Goal: Information Seeking & Learning: Learn about a topic

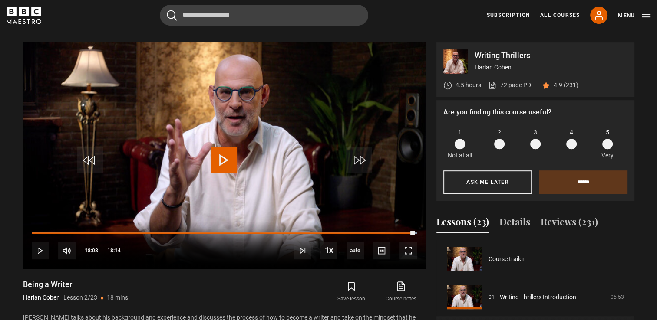
scroll to position [103, 0]
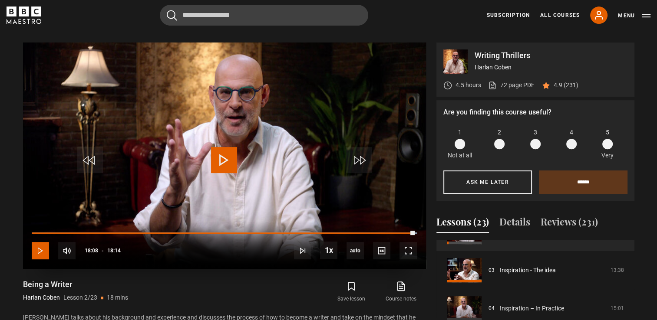
click at [49, 242] on span "Video Player" at bounding box center [40, 250] width 17 height 17
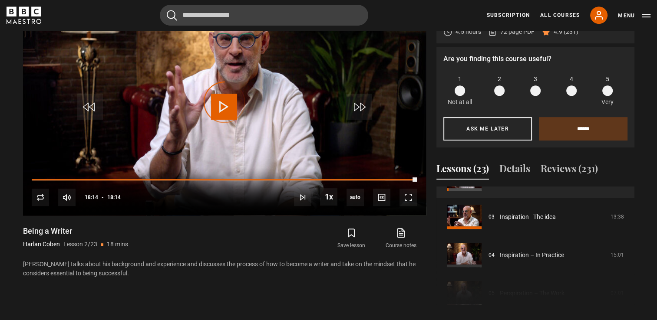
scroll to position [416, 0]
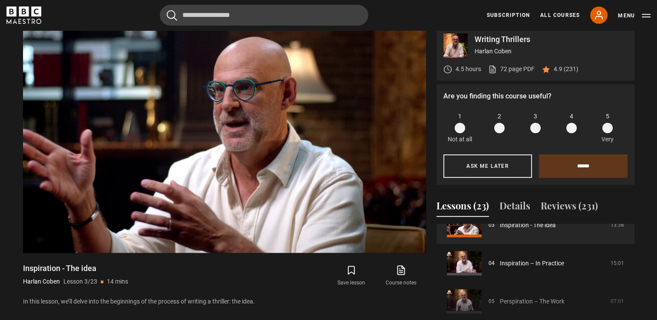
scroll to position [363, 0]
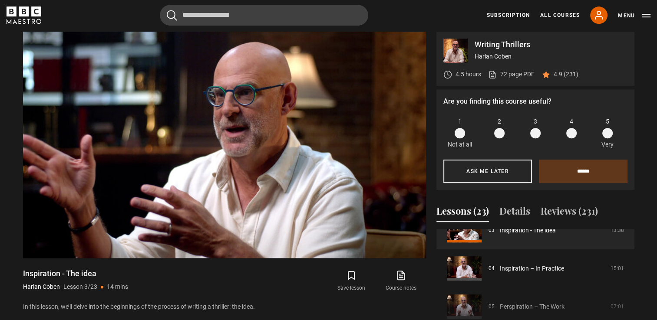
click at [502, 294] on div "Course trailer 01 Writing Thrillers Introduction 05:53 02 Being a Writer 18:14 …" at bounding box center [535, 288] width 198 height 118
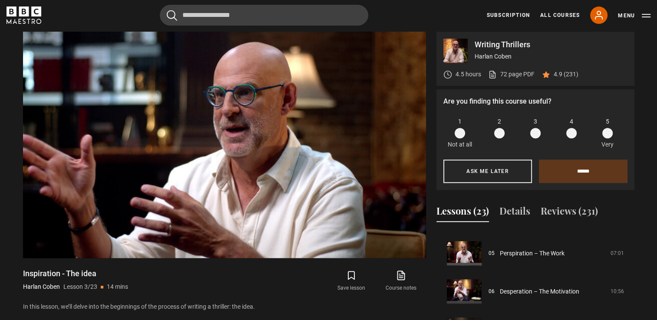
scroll to position [201, 0]
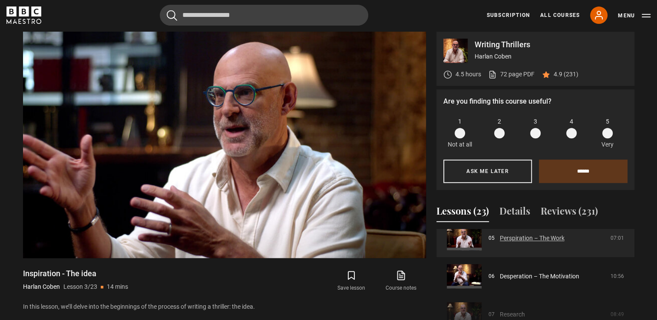
click at [521, 234] on link "Perspiration – The Work" at bounding box center [532, 238] width 65 height 9
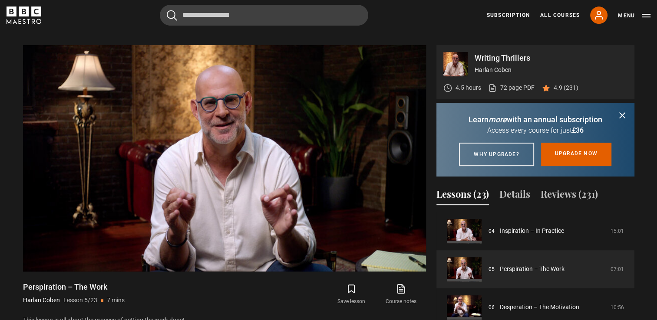
click at [621, 113] on icon "submit" at bounding box center [622, 115] width 5 height 5
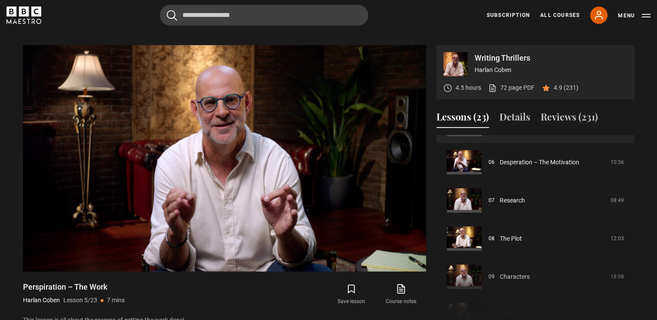
scroll to position [223, 0]
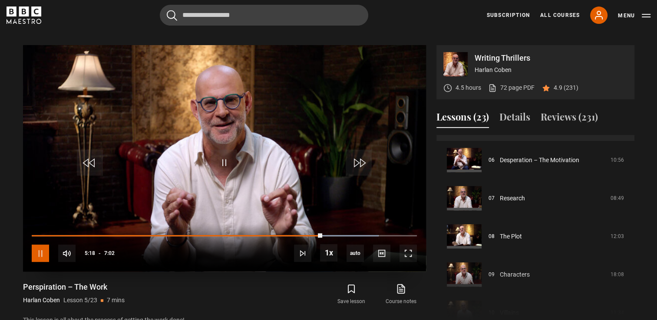
click at [34, 246] on span "Video Player" at bounding box center [40, 253] width 17 height 17
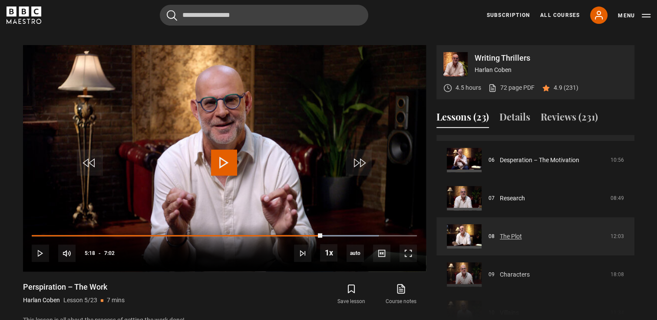
click at [522, 232] on link "The Plot" at bounding box center [511, 236] width 22 height 9
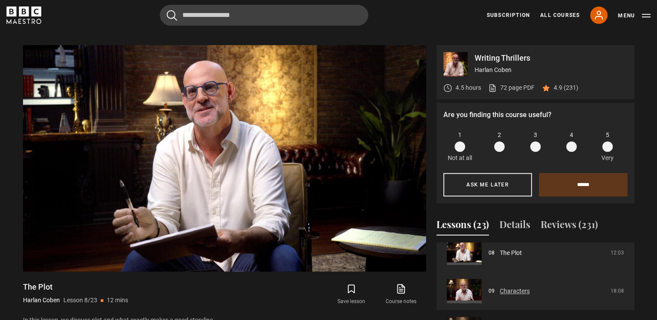
scroll to position [308, 0]
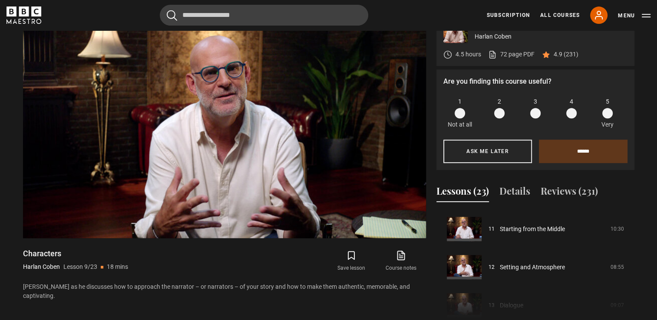
scroll to position [423, 0]
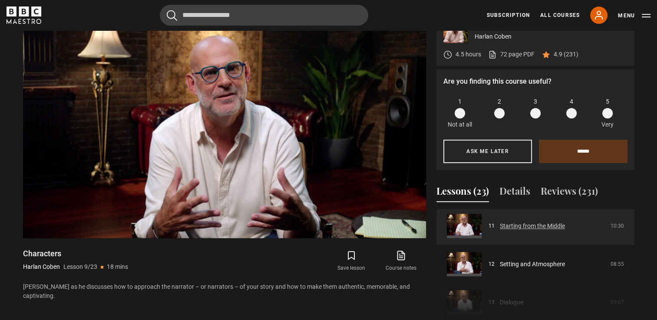
click at [508, 222] on link "Starting from the Middle" at bounding box center [532, 226] width 65 height 9
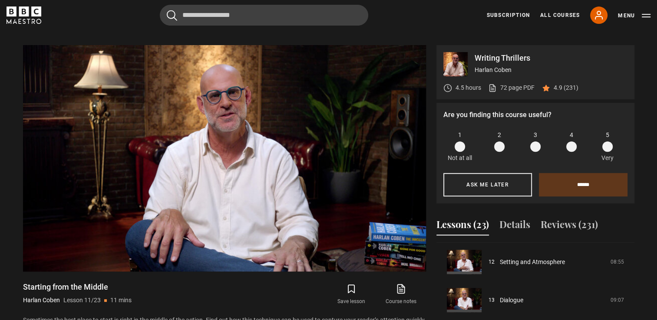
scroll to position [452, 0]
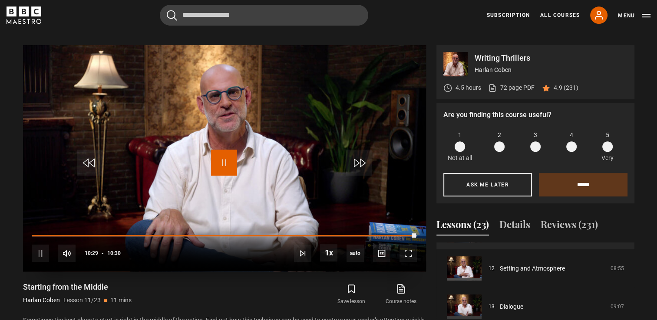
click at [218, 158] on span "Video Player" at bounding box center [224, 163] width 26 height 26
click at [630, 299] on div "Course trailer 01 Writing Thrillers Introduction 05:53 02 Being a Writer 18:14 …" at bounding box center [535, 302] width 198 height 118
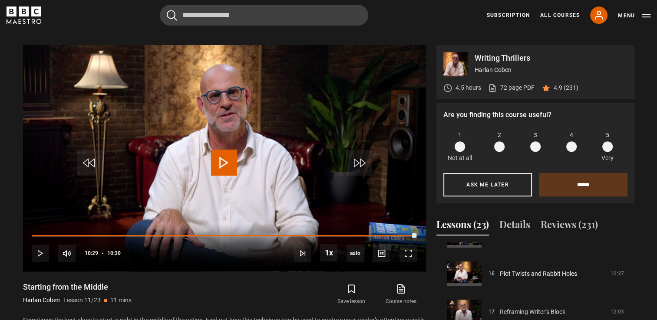
scroll to position [605, 0]
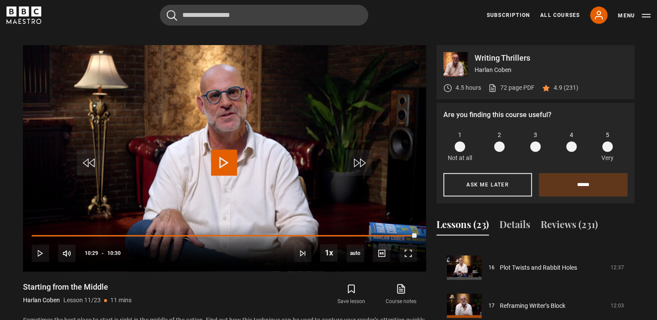
drag, startPoint x: 630, startPoint y: 312, endPoint x: 629, endPoint y: 317, distance: 5.0
click at [629, 317] on div "Course trailer 01 Writing Thrillers Introduction 05:53 02 Being a Writer 18:14 …" at bounding box center [535, 302] width 198 height 118
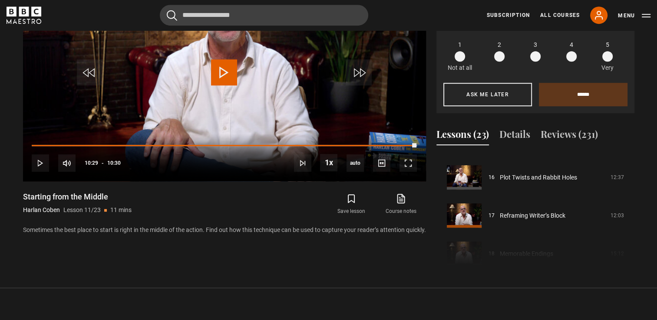
scroll to position [450, 0]
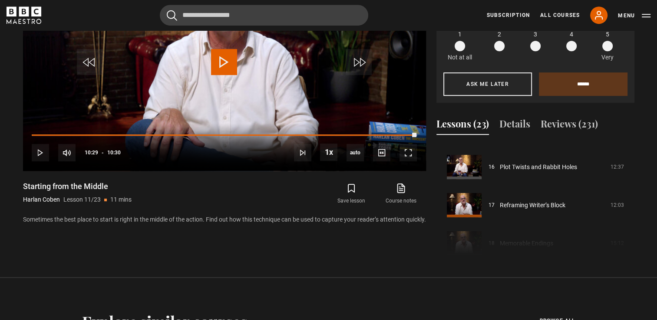
click at [633, 213] on div "Course trailer 01 Writing Thrillers Introduction 05:53 02 Being a Writer 18:14 …" at bounding box center [535, 201] width 198 height 118
drag, startPoint x: 631, startPoint y: 210, endPoint x: 631, endPoint y: 215, distance: 5.2
click at [631, 215] on div "Course trailer 01 Writing Thrillers Introduction 05:53 02 Being a Writer 18:14 …" at bounding box center [535, 201] width 198 height 118
click at [631, 211] on div "Course trailer 01 Writing Thrillers Introduction 05:53 02 Being a Writer 18:14 …" at bounding box center [535, 201] width 198 height 118
drag, startPoint x: 631, startPoint y: 214, endPoint x: 631, endPoint y: 207, distance: 6.5
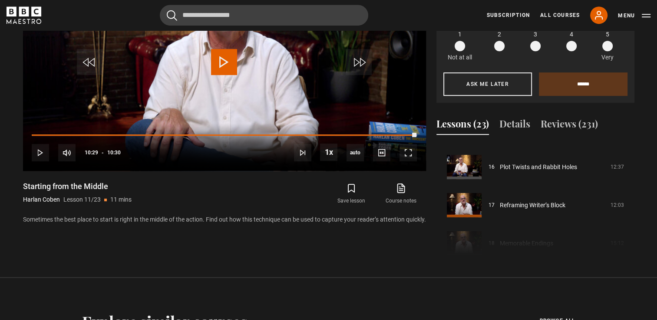
click at [631, 207] on div "Course trailer 01 Writing Thrillers Introduction 05:53 02 Being a Writer 18:14 …" at bounding box center [535, 201] width 198 height 118
click at [630, 204] on div "Course trailer 01 Writing Thrillers Introduction 05:53 02 Being a Writer 18:14 …" at bounding box center [535, 201] width 198 height 118
click at [630, 201] on div "Course trailer 01 Writing Thrillers Introduction 05:53 02 Being a Writer 18:14 …" at bounding box center [535, 201] width 198 height 118
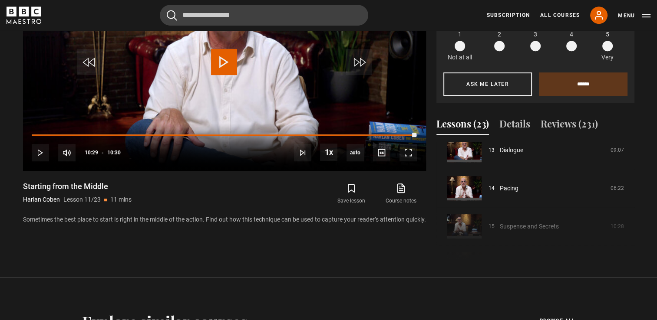
scroll to position [514, 0]
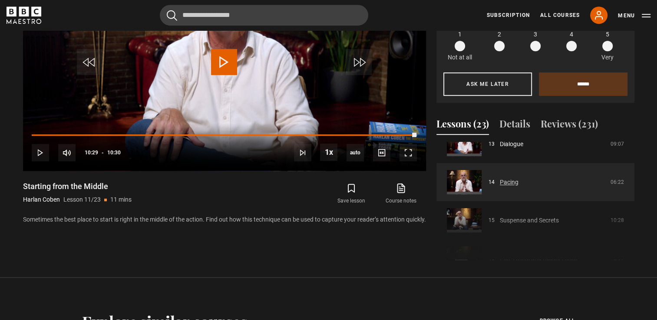
click at [518, 181] on link "Pacing" at bounding box center [509, 182] width 19 height 9
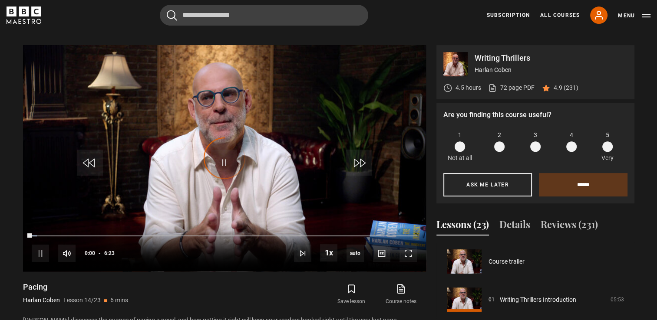
scroll to position [497, 0]
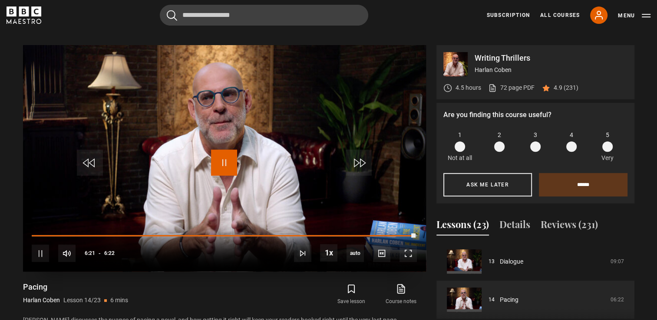
click at [221, 150] on span "Video Player" at bounding box center [224, 163] width 26 height 26
